Goal: Find contact information: Find contact information

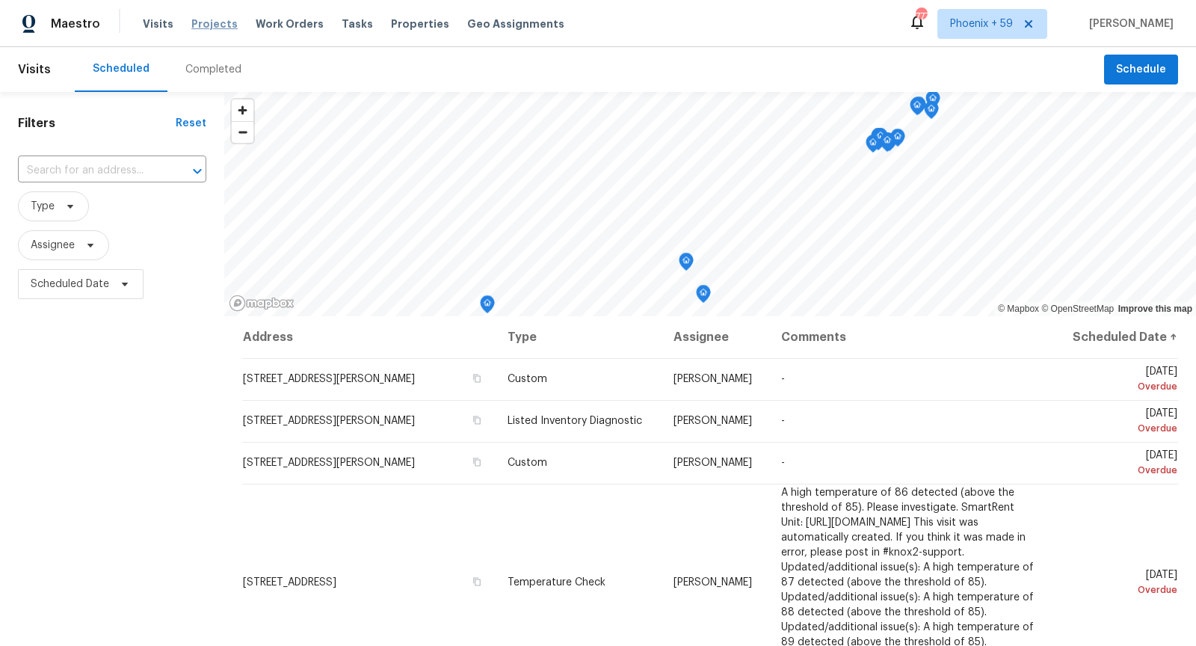
click at [224, 25] on span "Projects" at bounding box center [214, 23] width 46 height 15
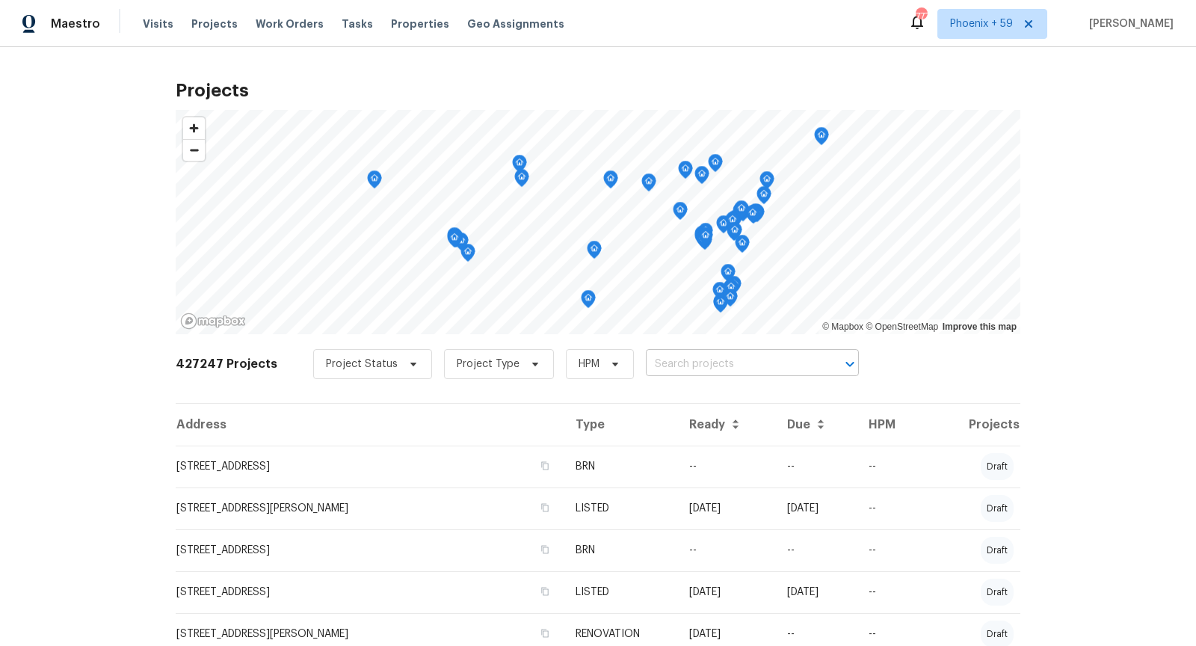
click at [687, 369] on input "text" at bounding box center [731, 364] width 171 height 23
type input "2572 [PERSON_NAME]"
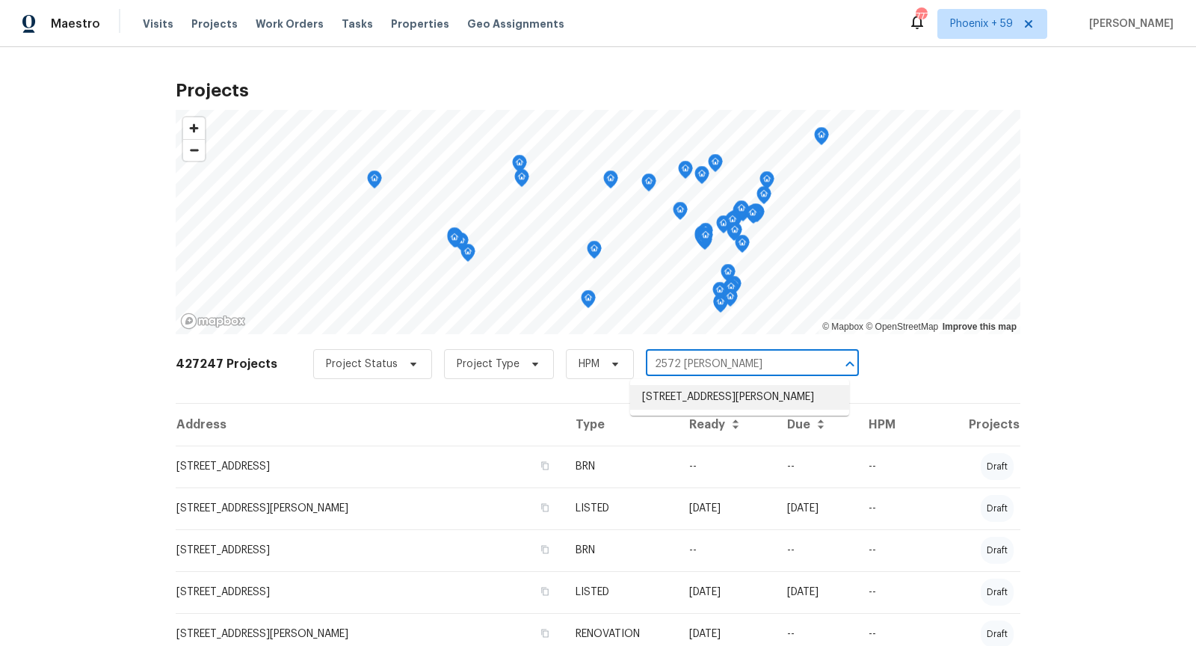
click at [727, 397] on li "[STREET_ADDRESS][PERSON_NAME]" at bounding box center [739, 397] width 219 height 25
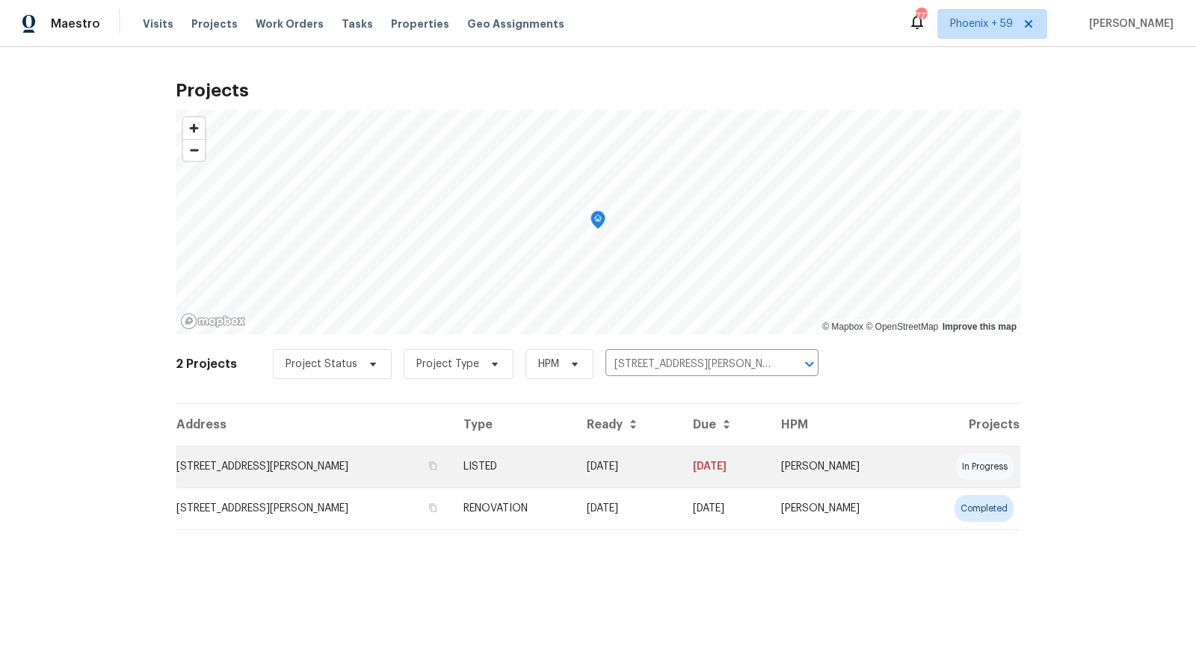
click at [238, 473] on td "[STREET_ADDRESS][PERSON_NAME]" at bounding box center [314, 467] width 276 height 42
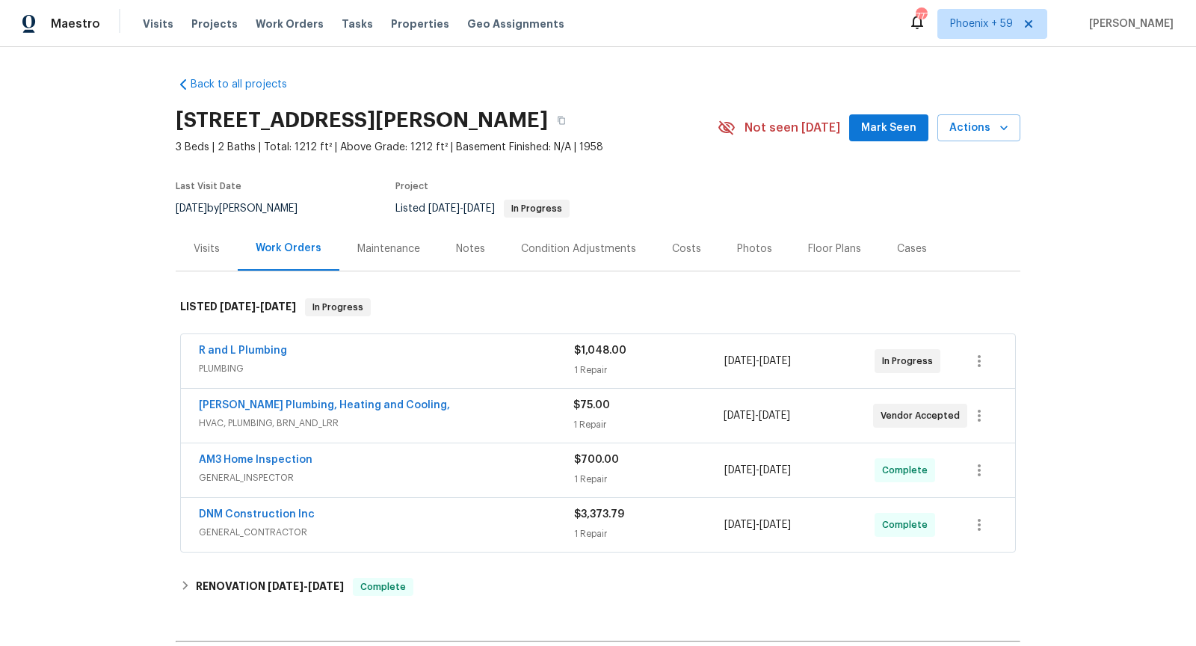
click at [424, 475] on span "GENERAL_INSPECTOR" at bounding box center [386, 477] width 375 height 15
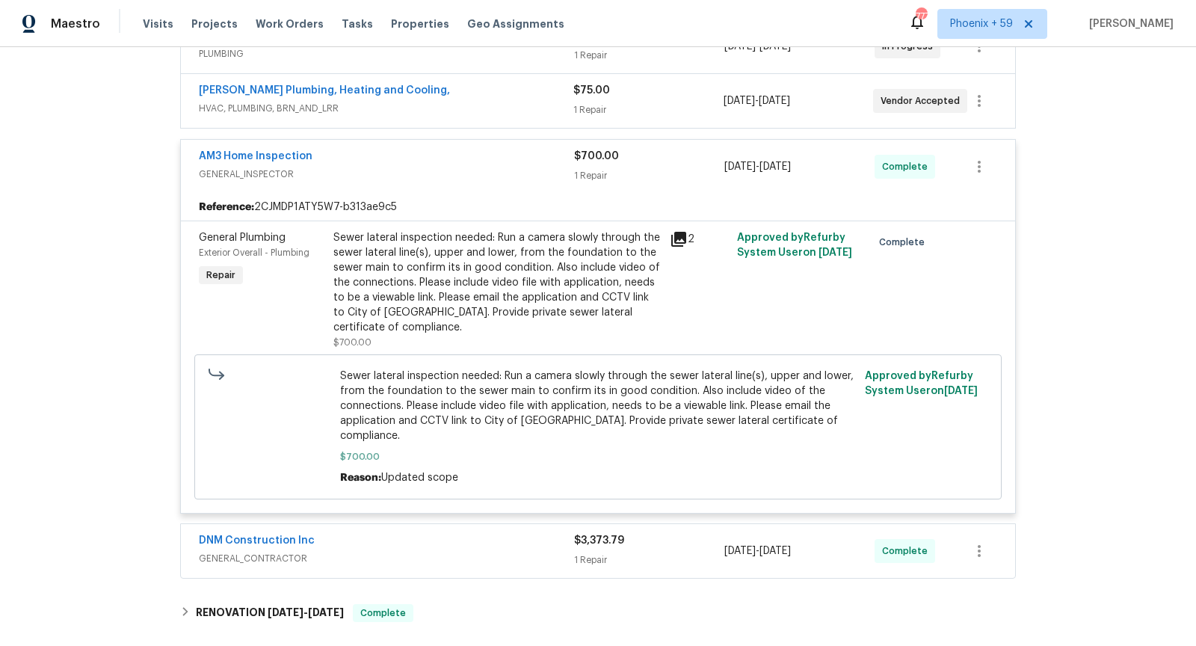
scroll to position [378, 0]
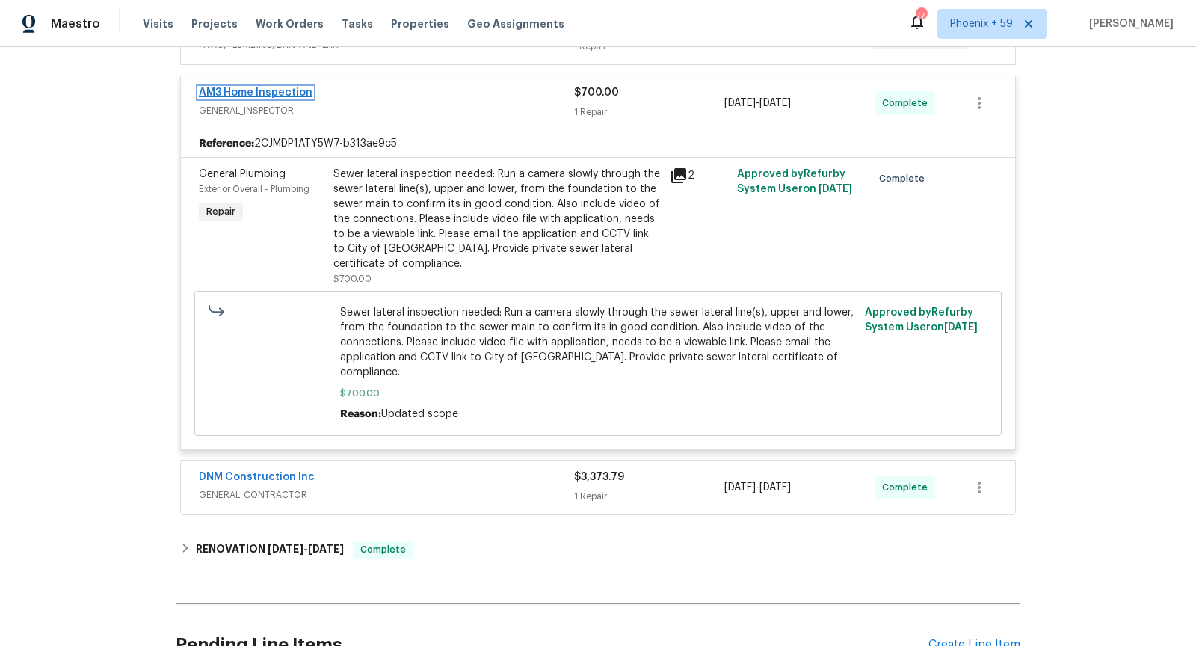
click at [283, 87] on link "AM3 Home Inspection" at bounding box center [256, 92] width 114 height 10
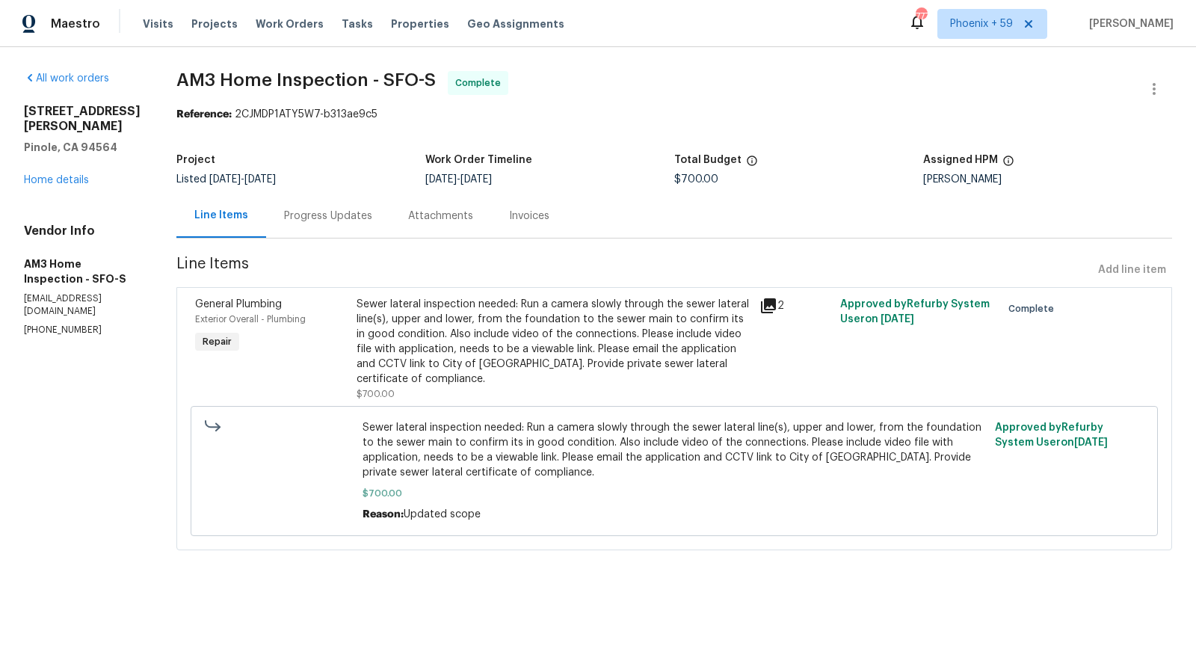
click at [776, 309] on icon at bounding box center [768, 305] width 15 height 15
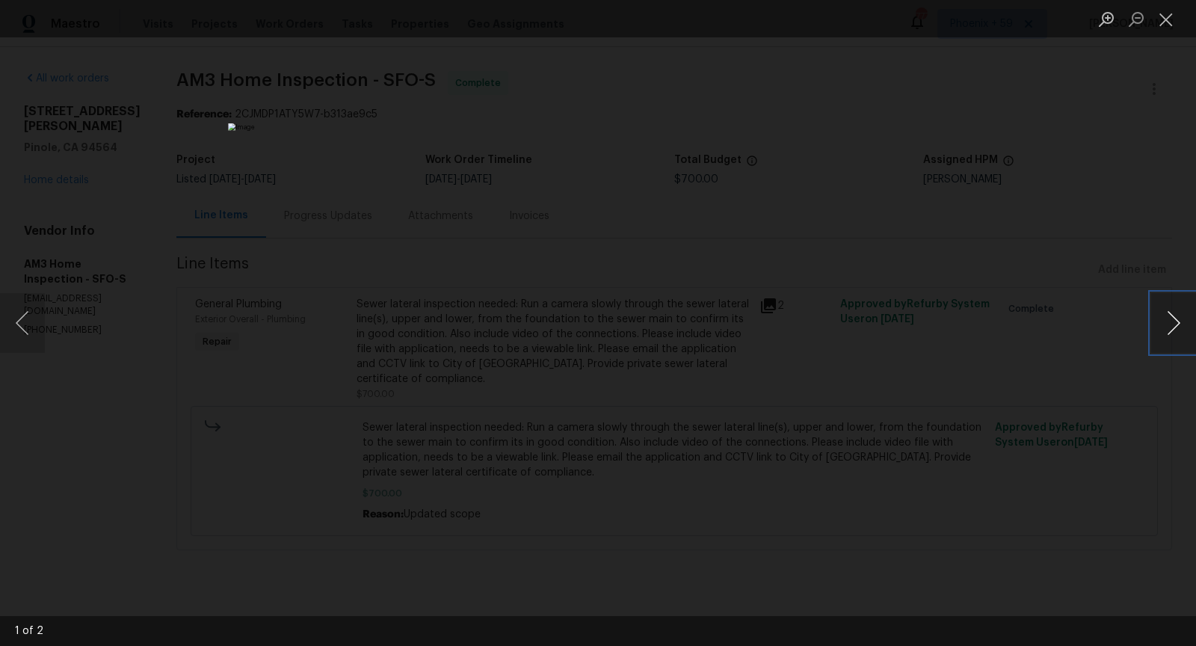
click at [1174, 325] on button "Next image" at bounding box center [1173, 323] width 45 height 60
click at [1069, 380] on div "Lightbox" at bounding box center [598, 323] width 1196 height 646
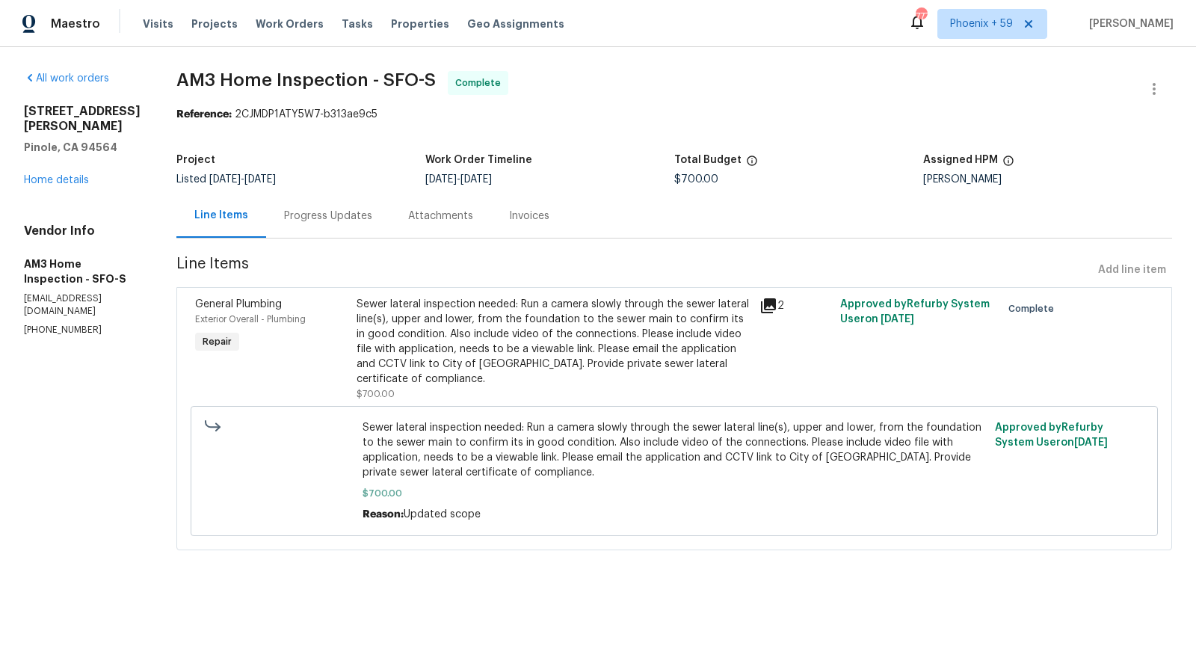
click at [372, 210] on div "Progress Updates" at bounding box center [328, 216] width 88 height 15
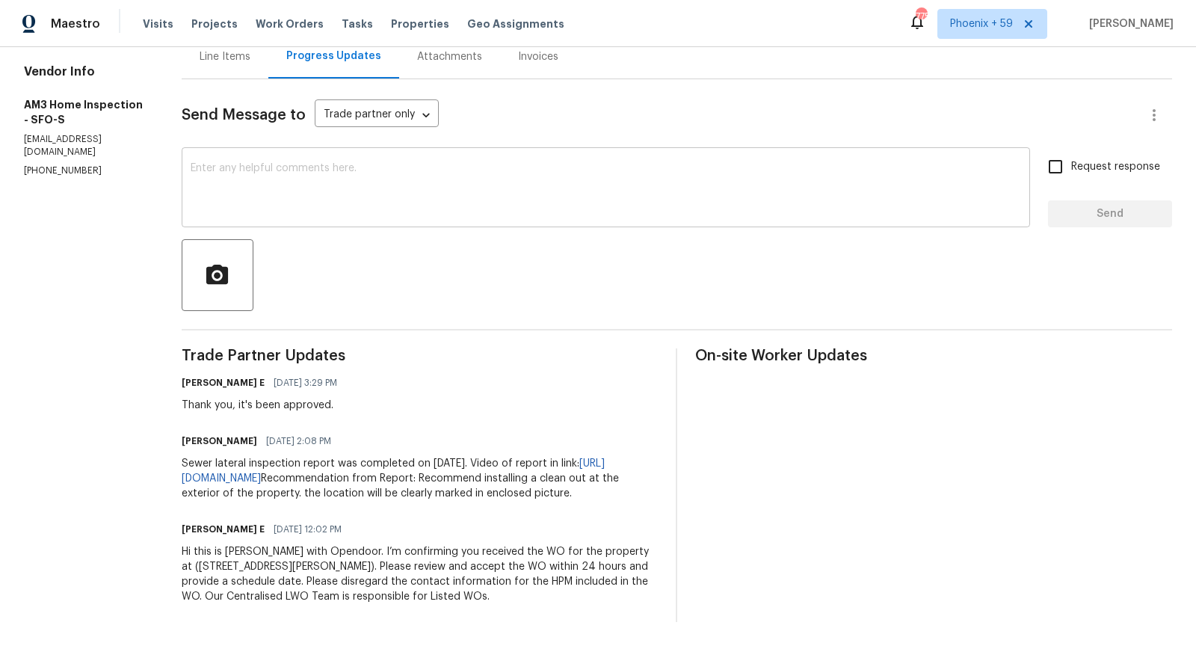
scroll to position [173, 0]
click at [362, 460] on link "[URL][DOMAIN_NAME]" at bounding box center [393, 470] width 423 height 25
drag, startPoint x: 27, startPoint y: 82, endPoint x: 135, endPoint y: 86, distance: 107.7
click at [135, 97] on h5 "AM3 Home Inspection - SFO-S" at bounding box center [85, 112] width 122 height 30
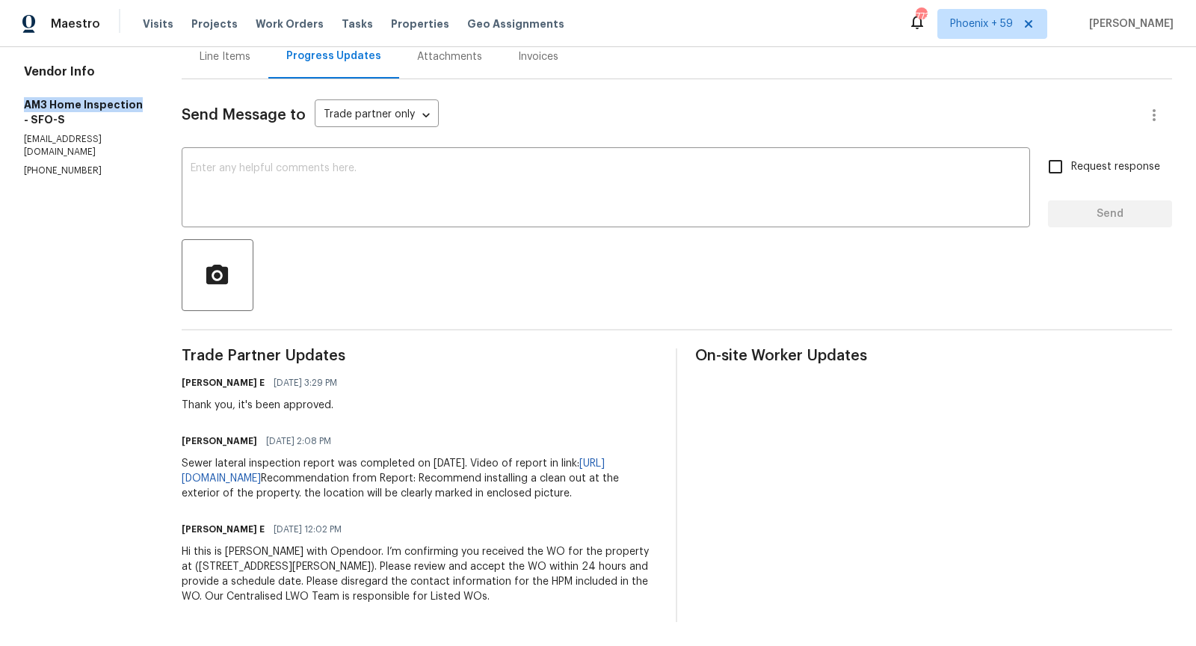
copy h5 "AM3 Home Inspection"
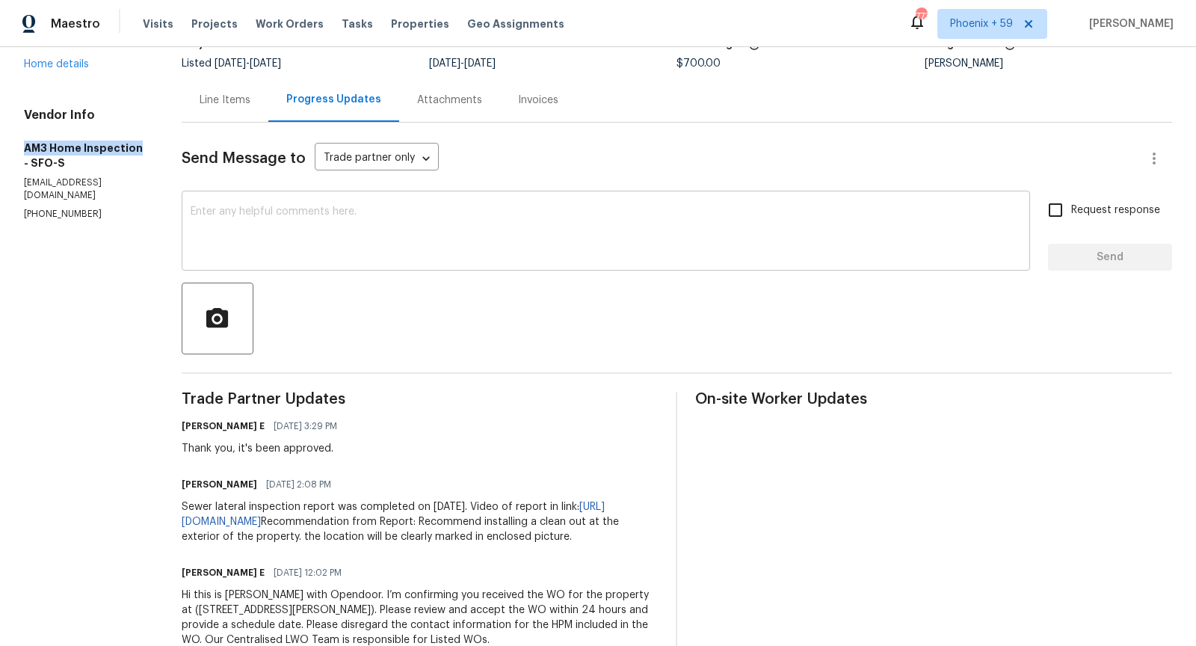
scroll to position [173, 0]
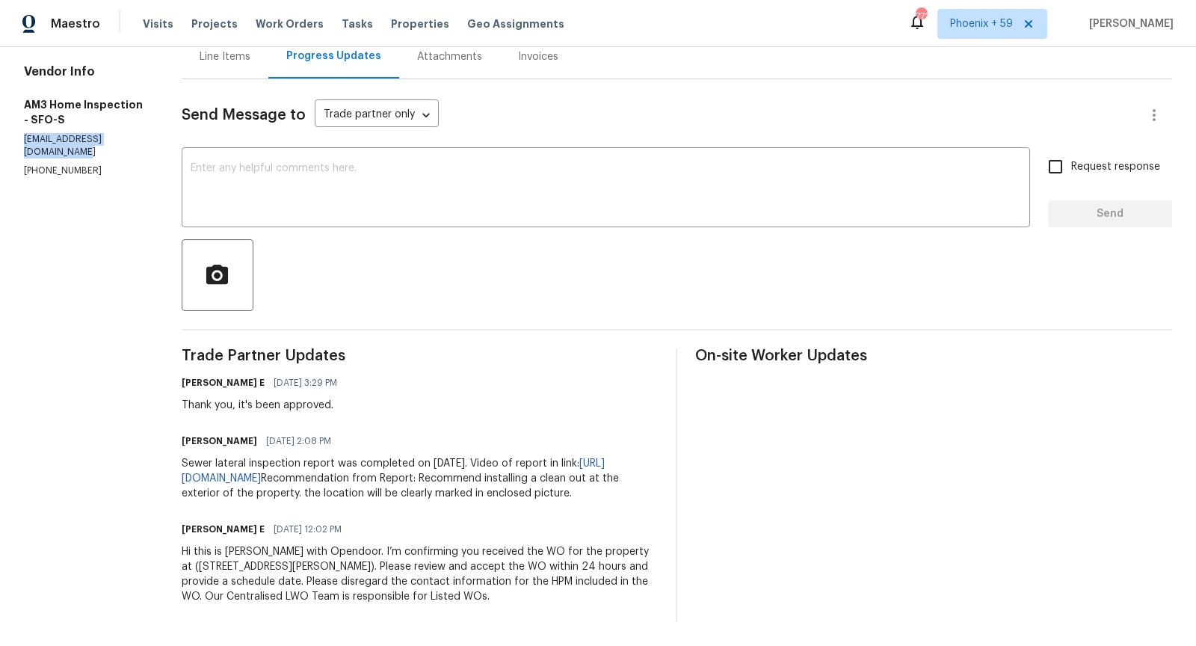
drag, startPoint x: 22, startPoint y: 108, endPoint x: 168, endPoint y: 111, distance: 145.8
click at [168, 111] on div "All work orders [STREET_ADDRESS][PERSON_NAME] Home details Vendor Info AM3 Home…" at bounding box center [598, 267] width 1196 height 758
copy p "[EMAIL_ADDRESS][DOMAIN_NAME]"
